Goal: Navigation & Orientation: Find specific page/section

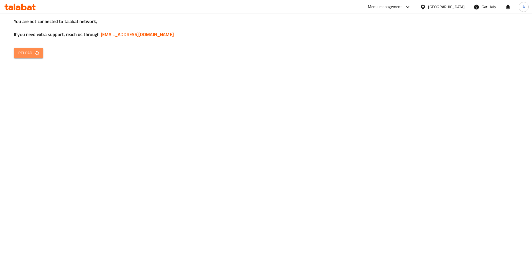
click at [19, 56] on button "Reload" at bounding box center [28, 53] width 29 height 10
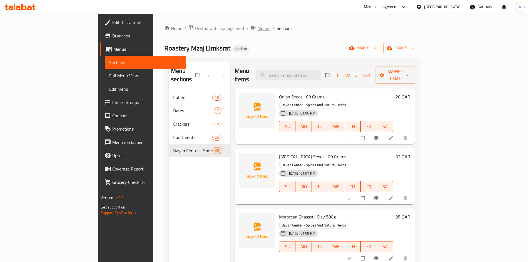
click at [257, 30] on span "Menus" at bounding box center [263, 28] width 13 height 7
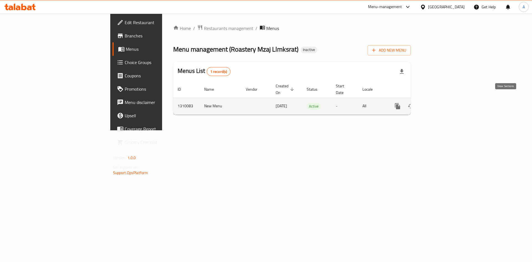
click at [441, 103] on icon "enhanced table" at bounding box center [437, 106] width 7 height 7
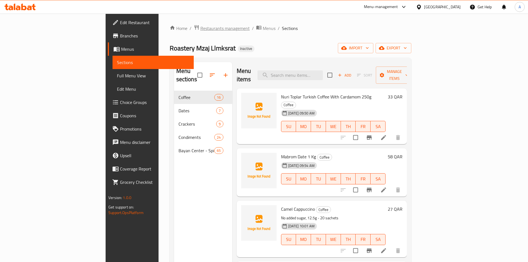
click at [200, 28] on span "Restaurants management" at bounding box center [224, 28] width 49 height 7
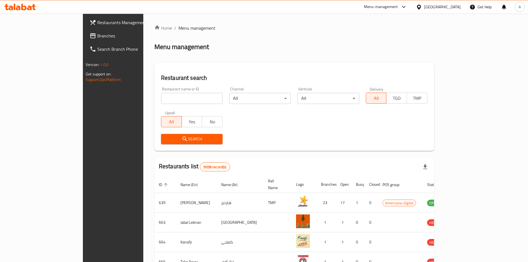
click at [97, 35] on span "Branches" at bounding box center [131, 35] width 69 height 7
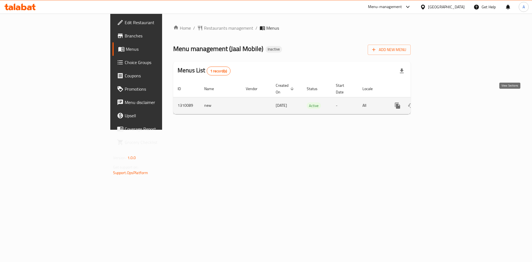
click at [440, 103] on icon "enhanced table" at bounding box center [437, 105] width 5 height 5
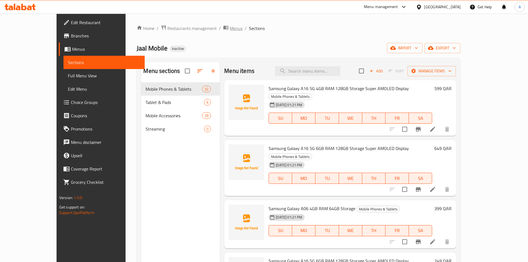
click at [230, 27] on span "Menus" at bounding box center [236, 28] width 13 height 7
